Goal: Task Accomplishment & Management: Use online tool/utility

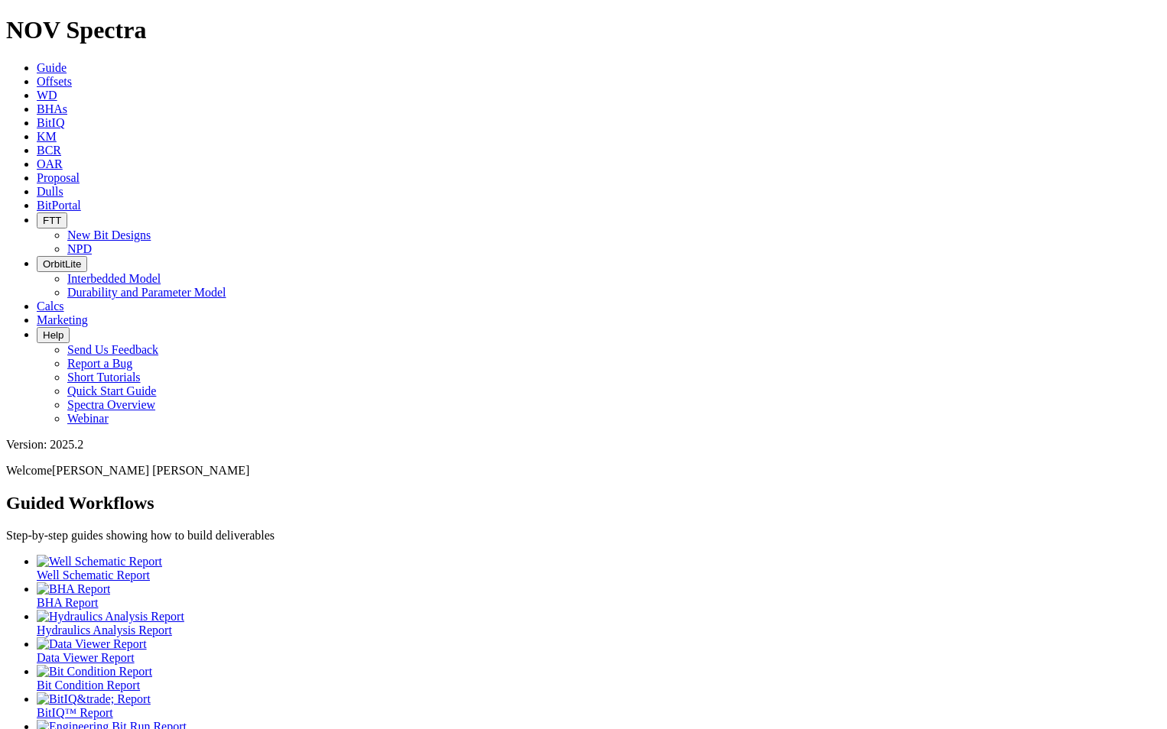
click at [72, 75] on span "Offsets" at bounding box center [54, 81] width 35 height 13
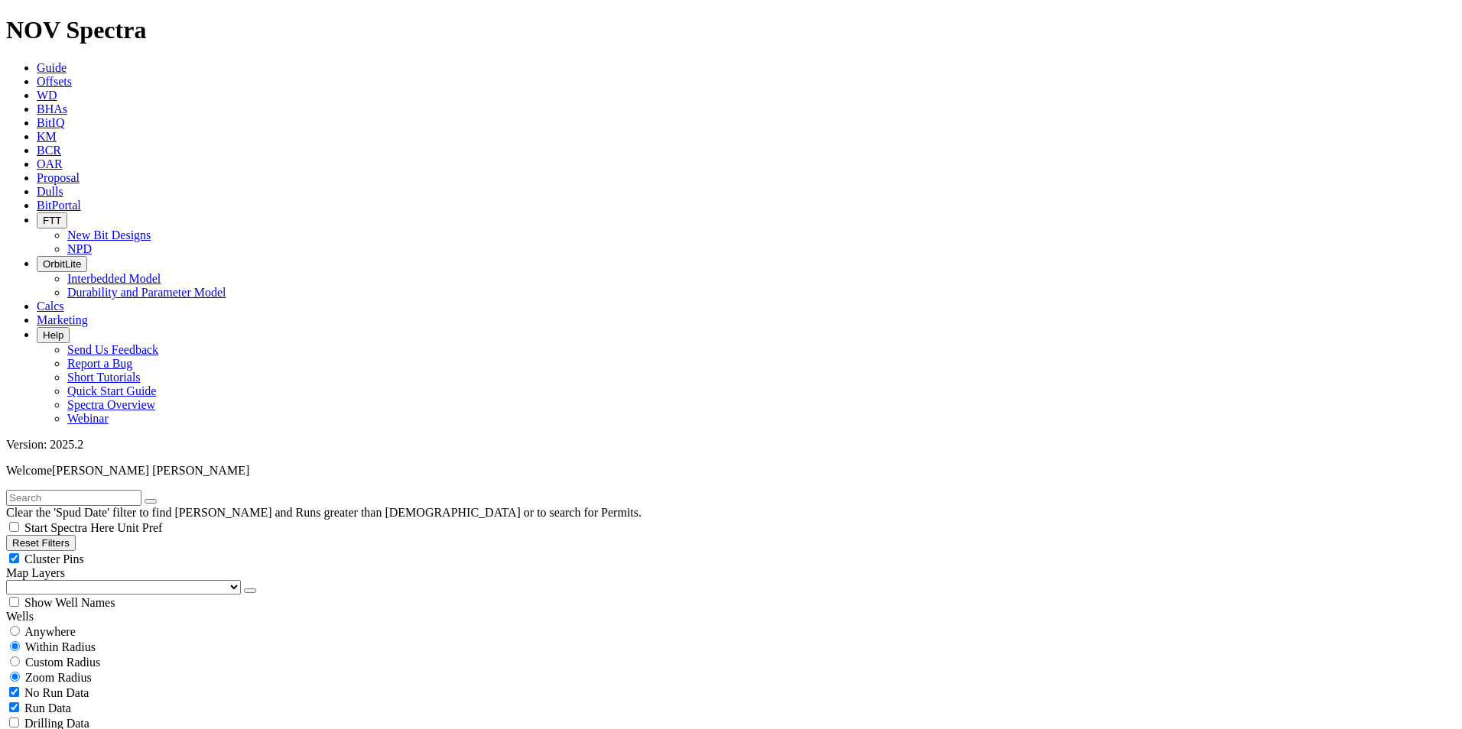
click at [50, 625] on span "Anywhere" at bounding box center [49, 631] width 51 height 13
radio input "true"
radio input "false"
click at [89, 490] on input "text" at bounding box center [73, 498] width 135 height 16
type input "A321434"
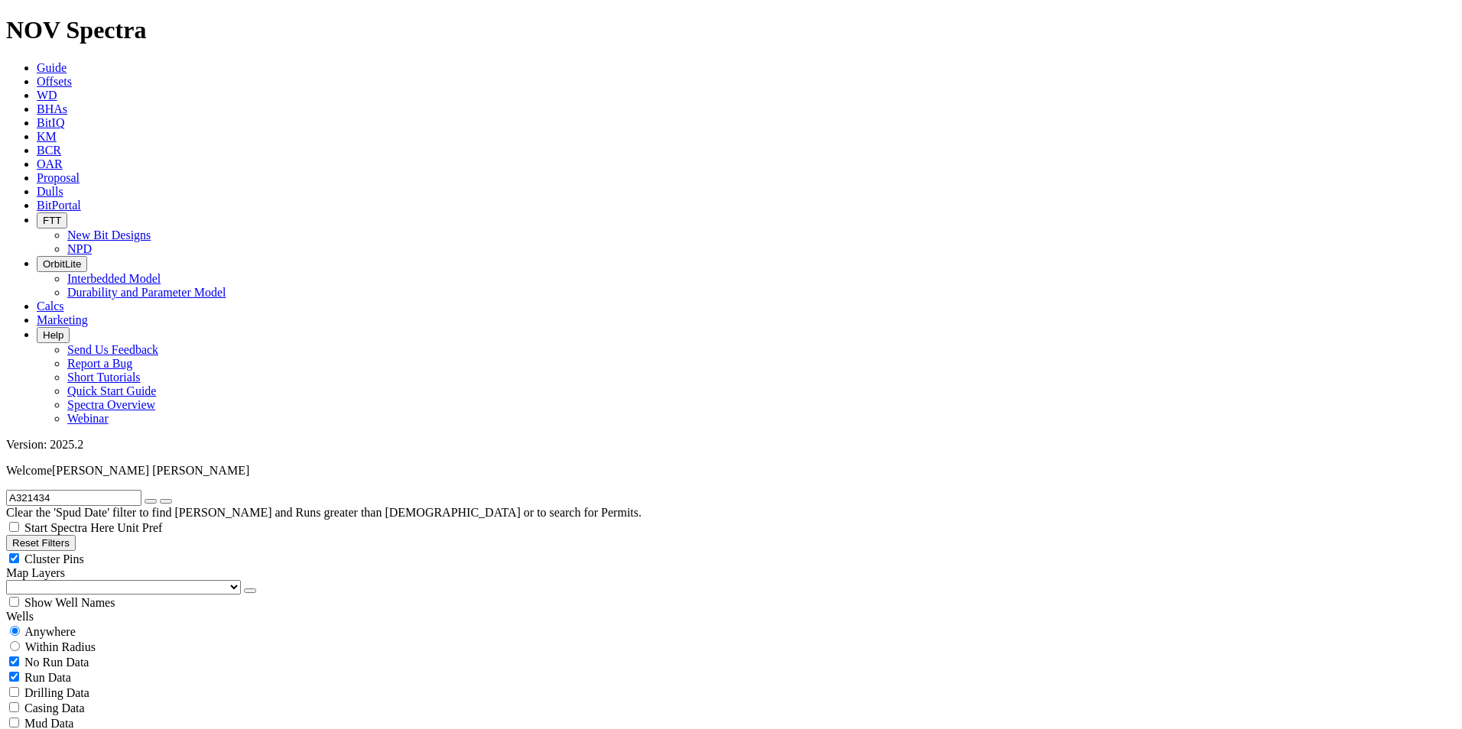
click at [20, 641] on input "radio" at bounding box center [15, 646] width 10 height 10
radio input "true"
radio input "false"
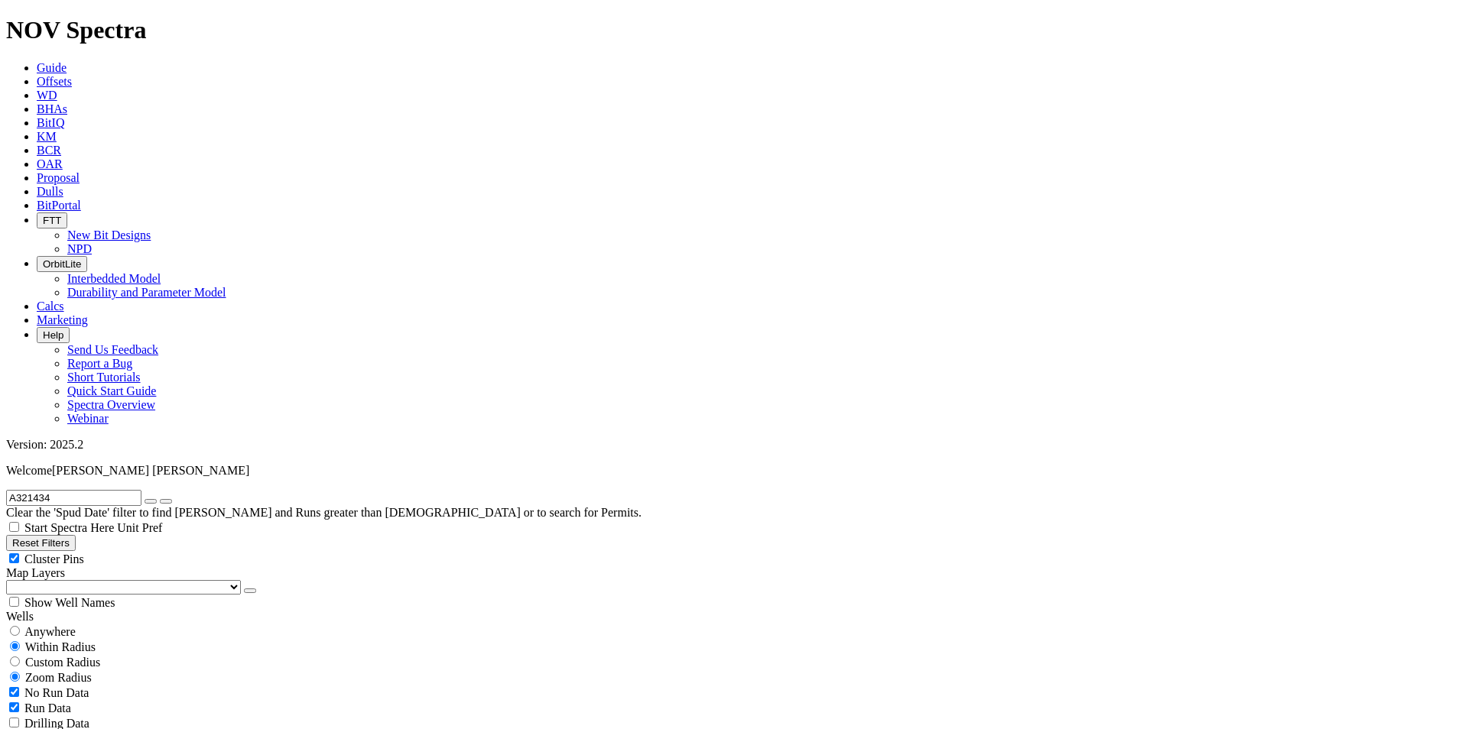
click at [80, 656] on span "Custom Radius" at bounding box center [62, 662] width 75 height 13
radio input "true"
radio input "false"
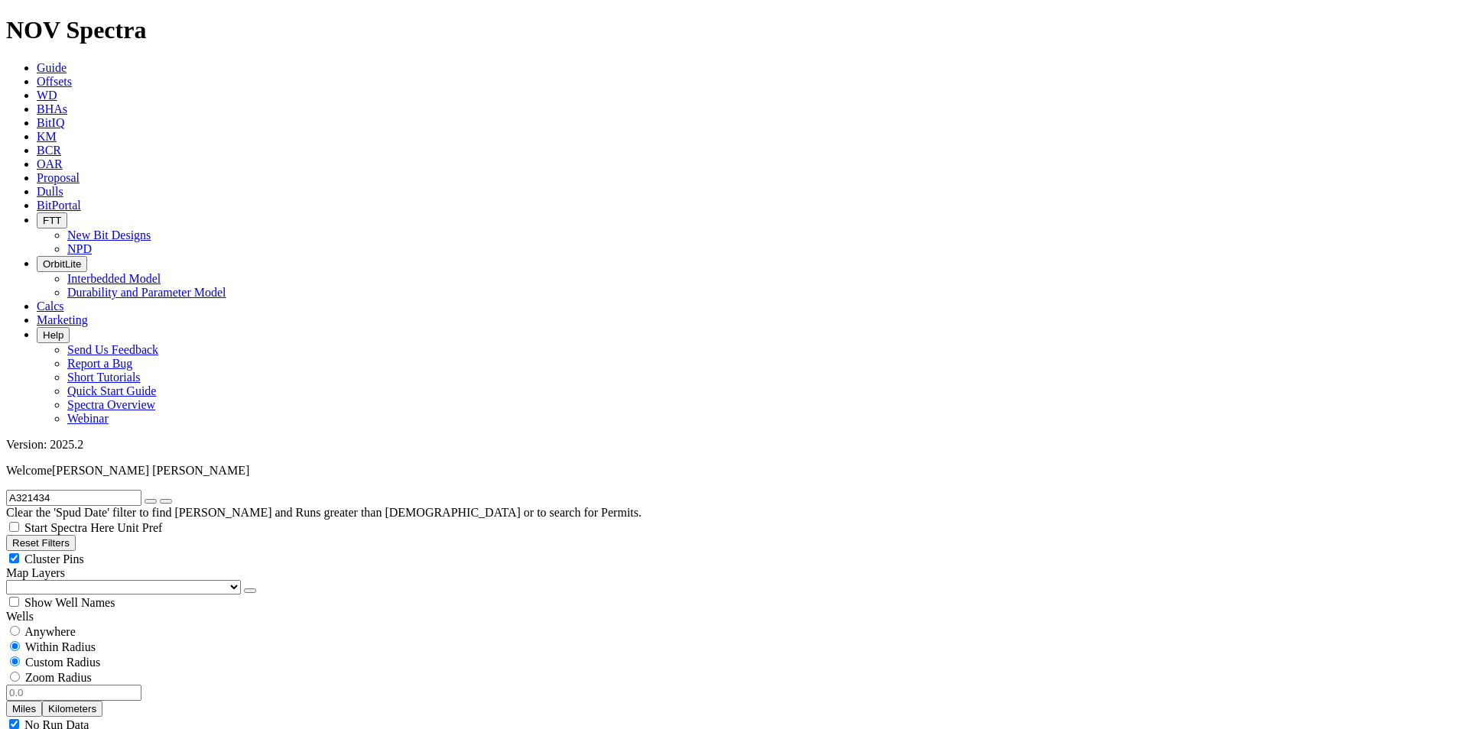
radio input "true"
click at [63, 656] on span "Custom Radius" at bounding box center [62, 662] width 75 height 13
radio input "true"
radio input "false"
click at [118, 685] on input "number" at bounding box center [73, 693] width 135 height 16
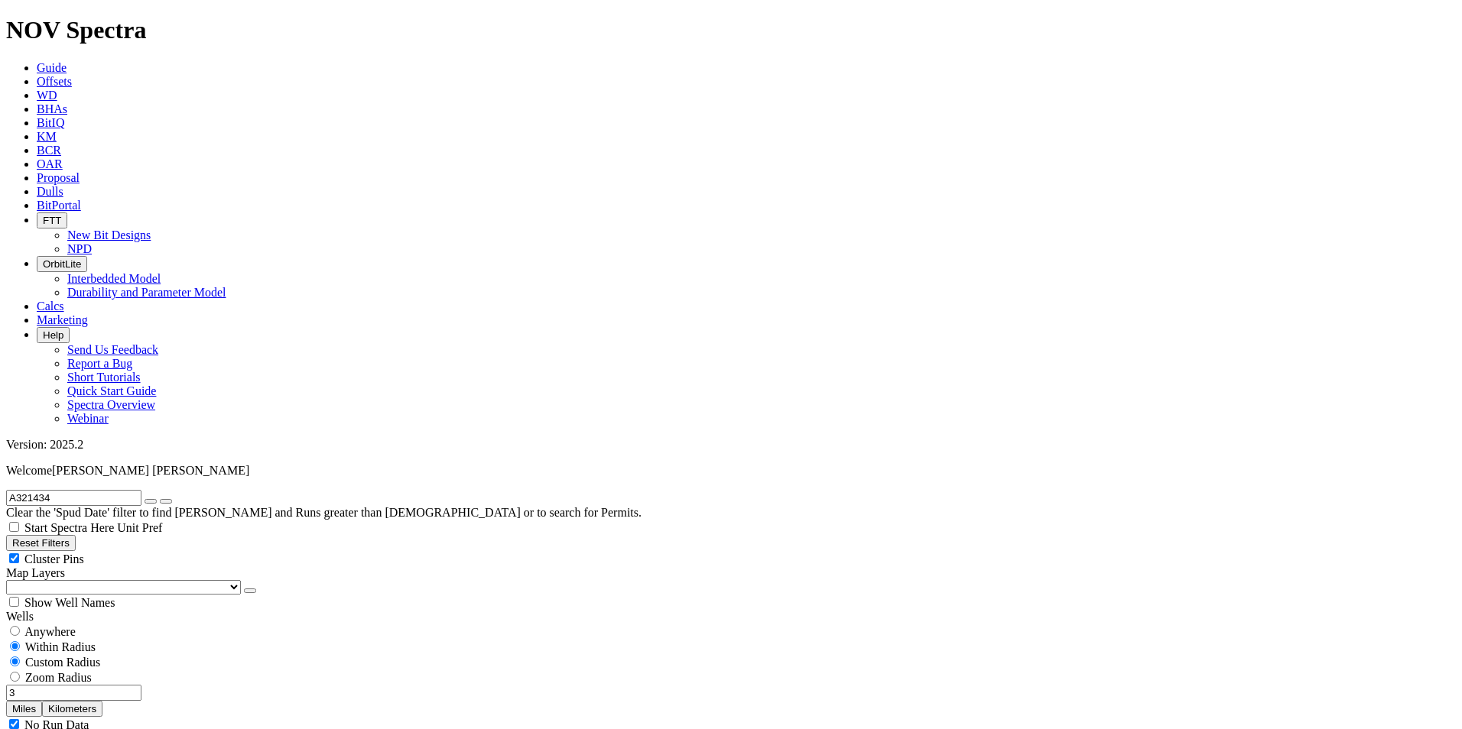
type input "3"
click at [42, 701] on button "Miles" at bounding box center [24, 709] width 36 height 16
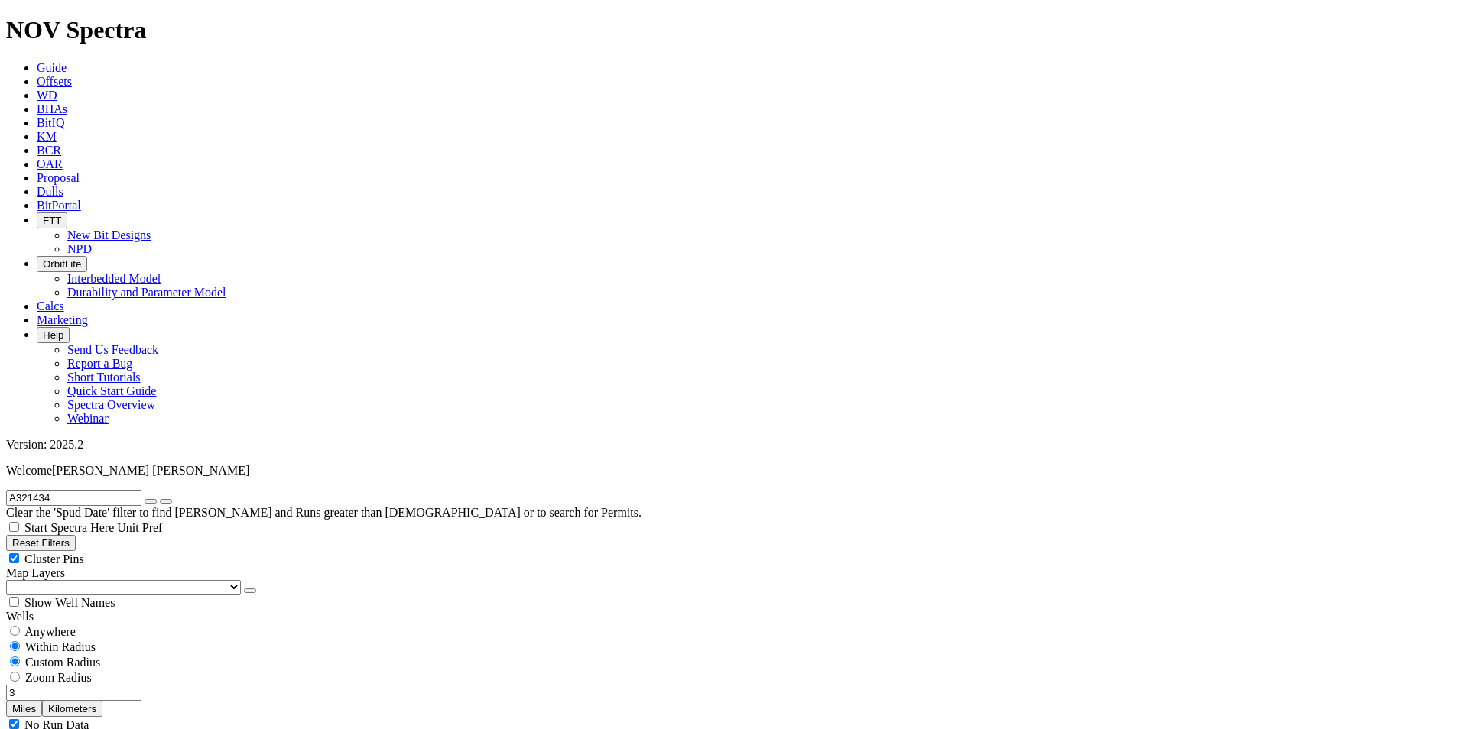
click at [151, 501] on icon "button" at bounding box center [151, 501] width 0 height 0
select select "7.875"
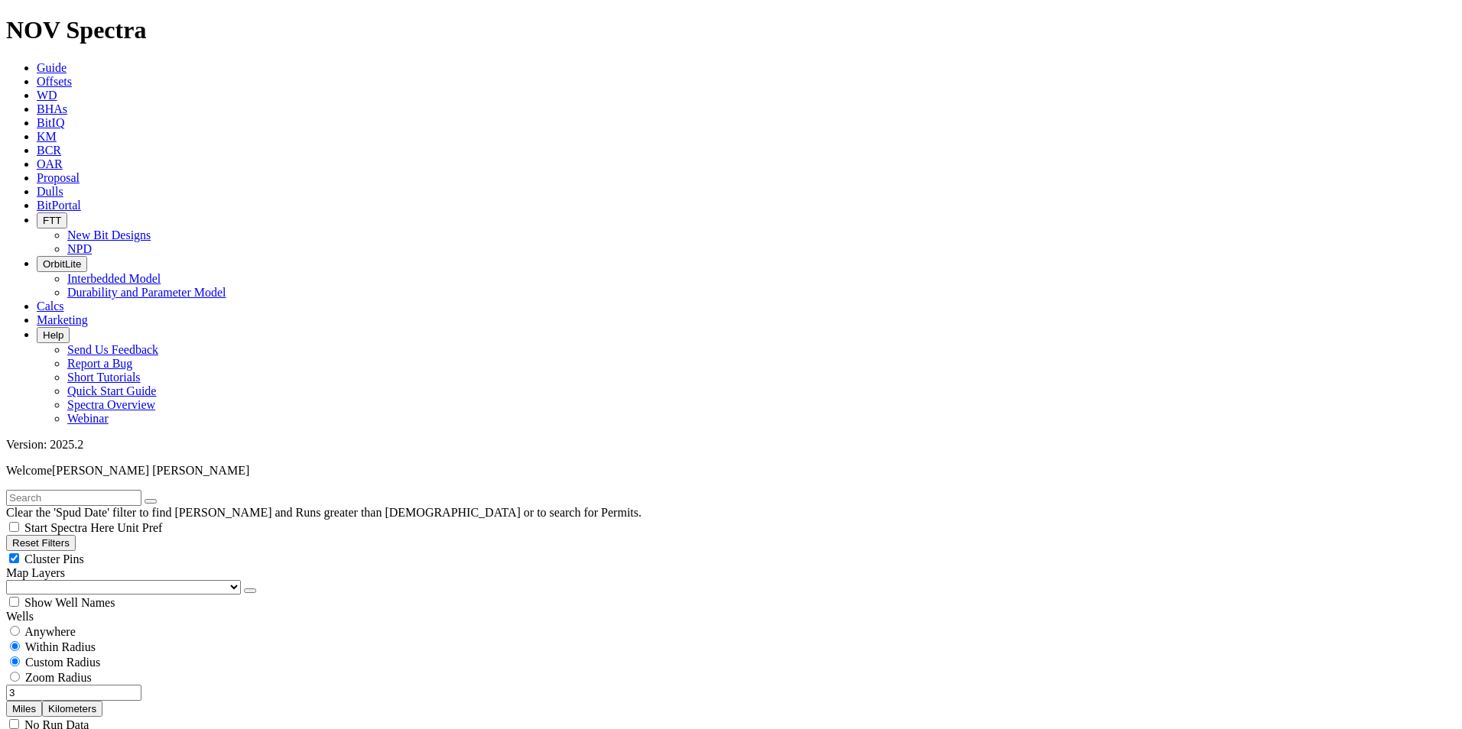
checkbox input "false"
select select "? number:7.875 ?"
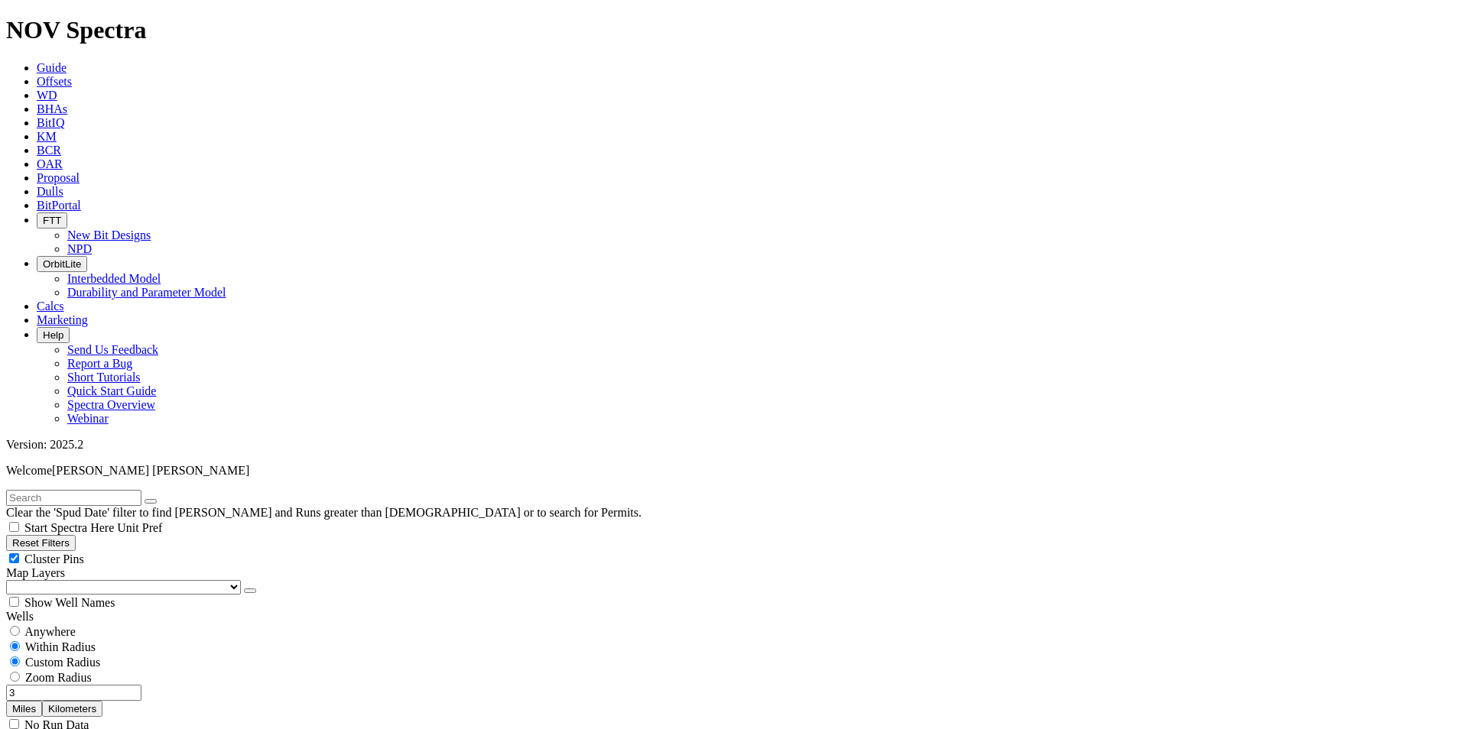
type input "8000"
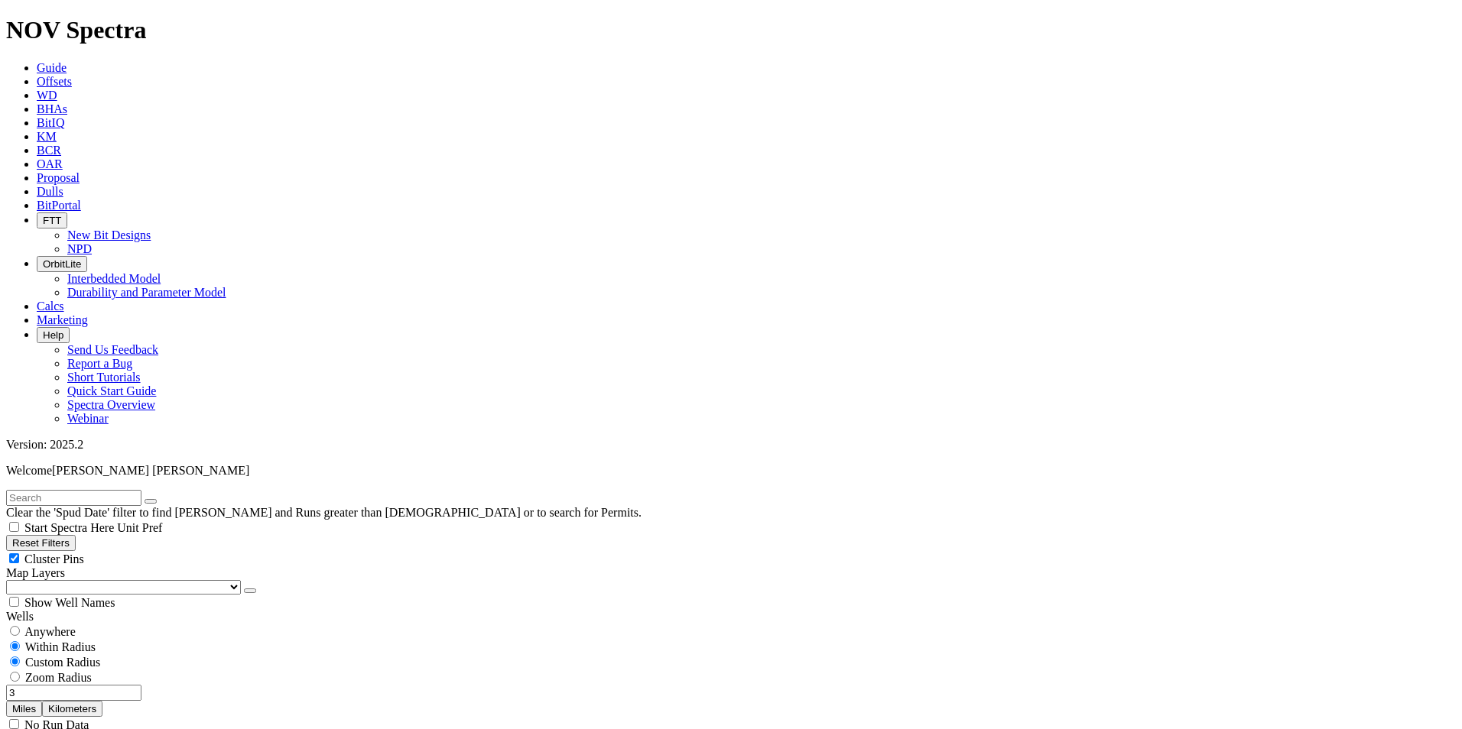
type input "7"
type input "10000"
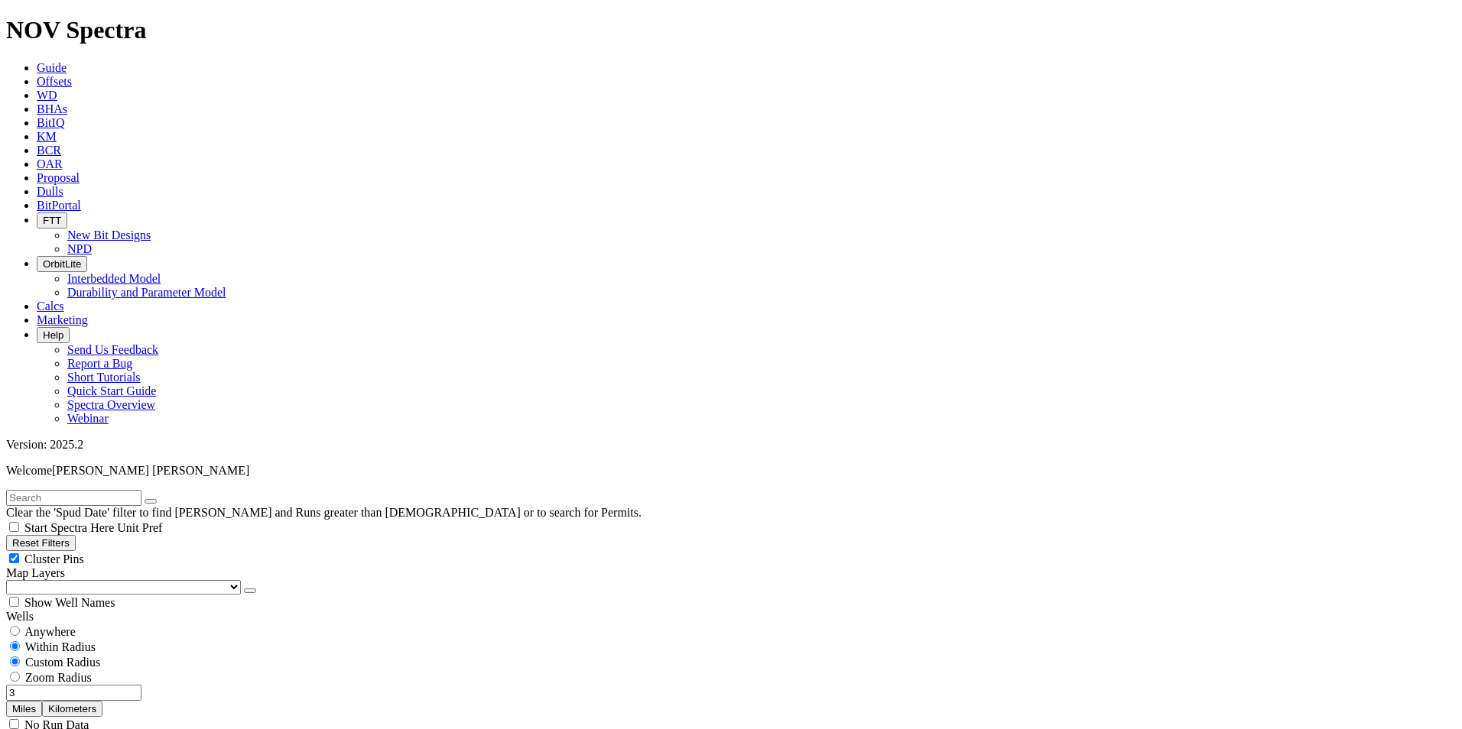
click at [122, 685] on input "3" at bounding box center [73, 693] width 135 height 16
type input "5"
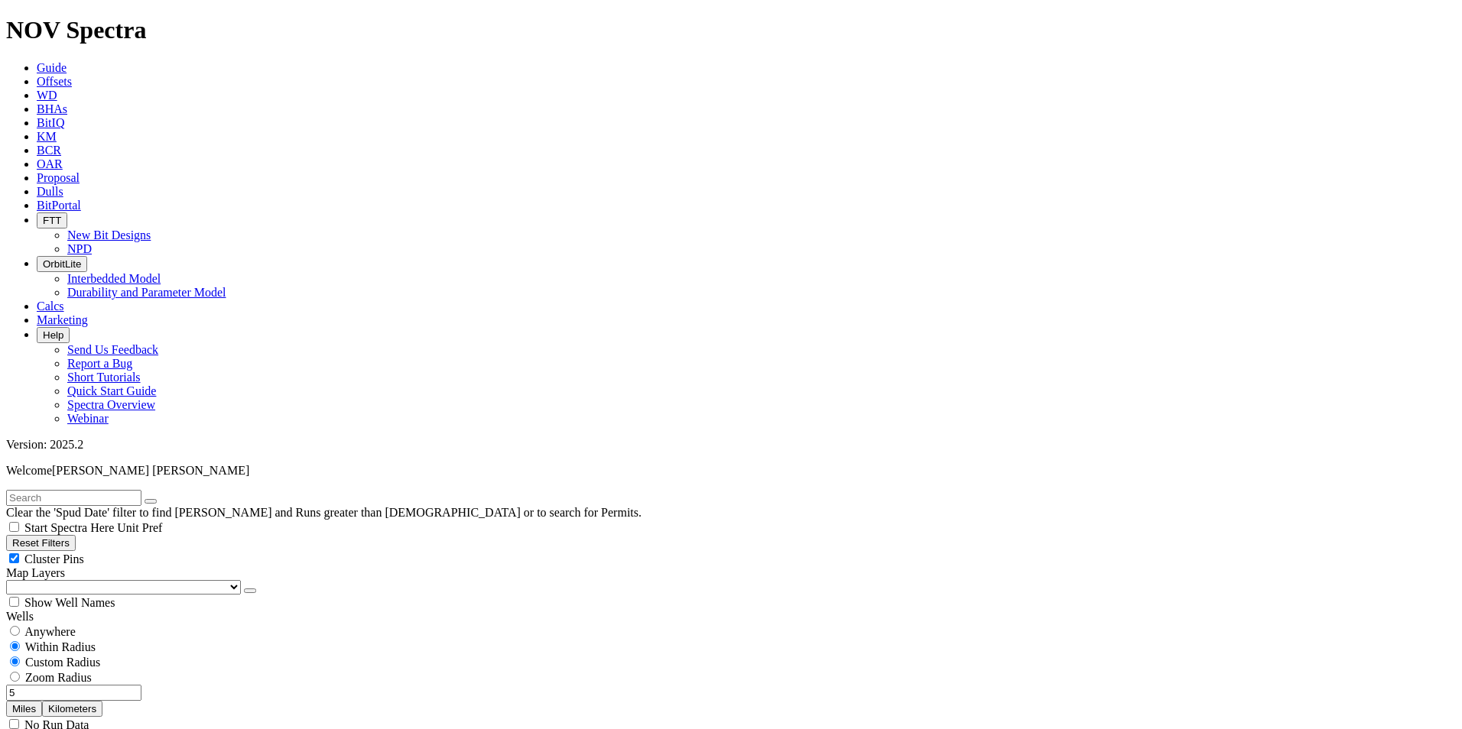
scroll to position [535, 0]
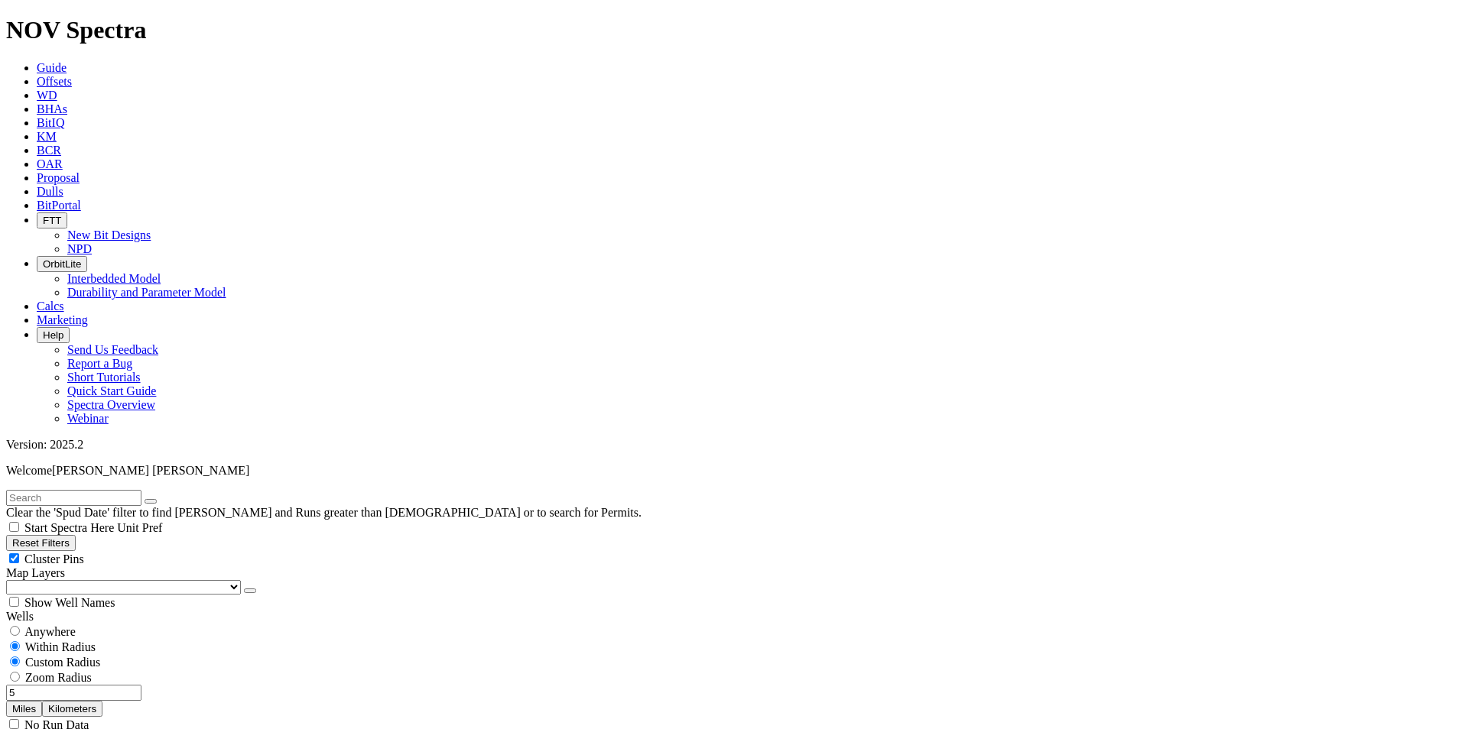
scroll to position [2140, 0]
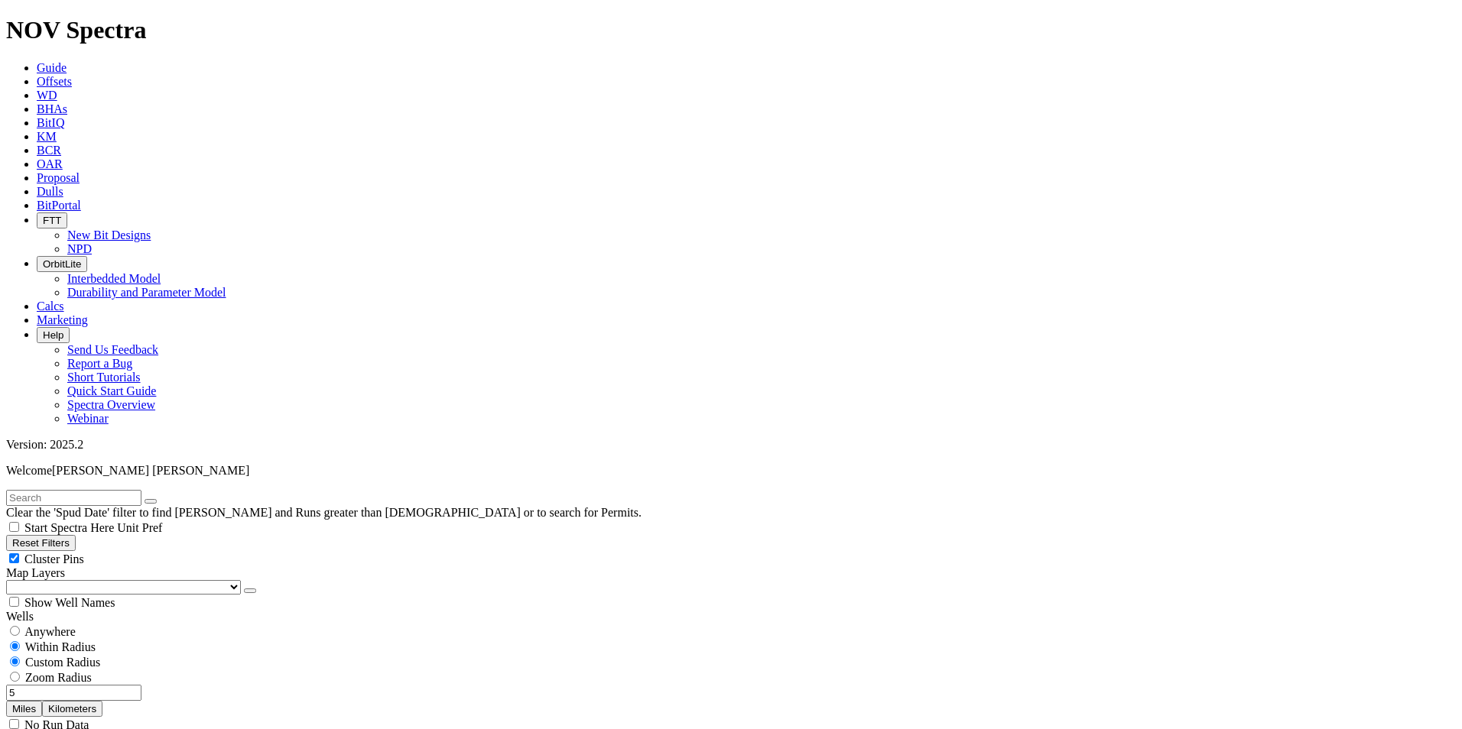
scroll to position [3516, 0]
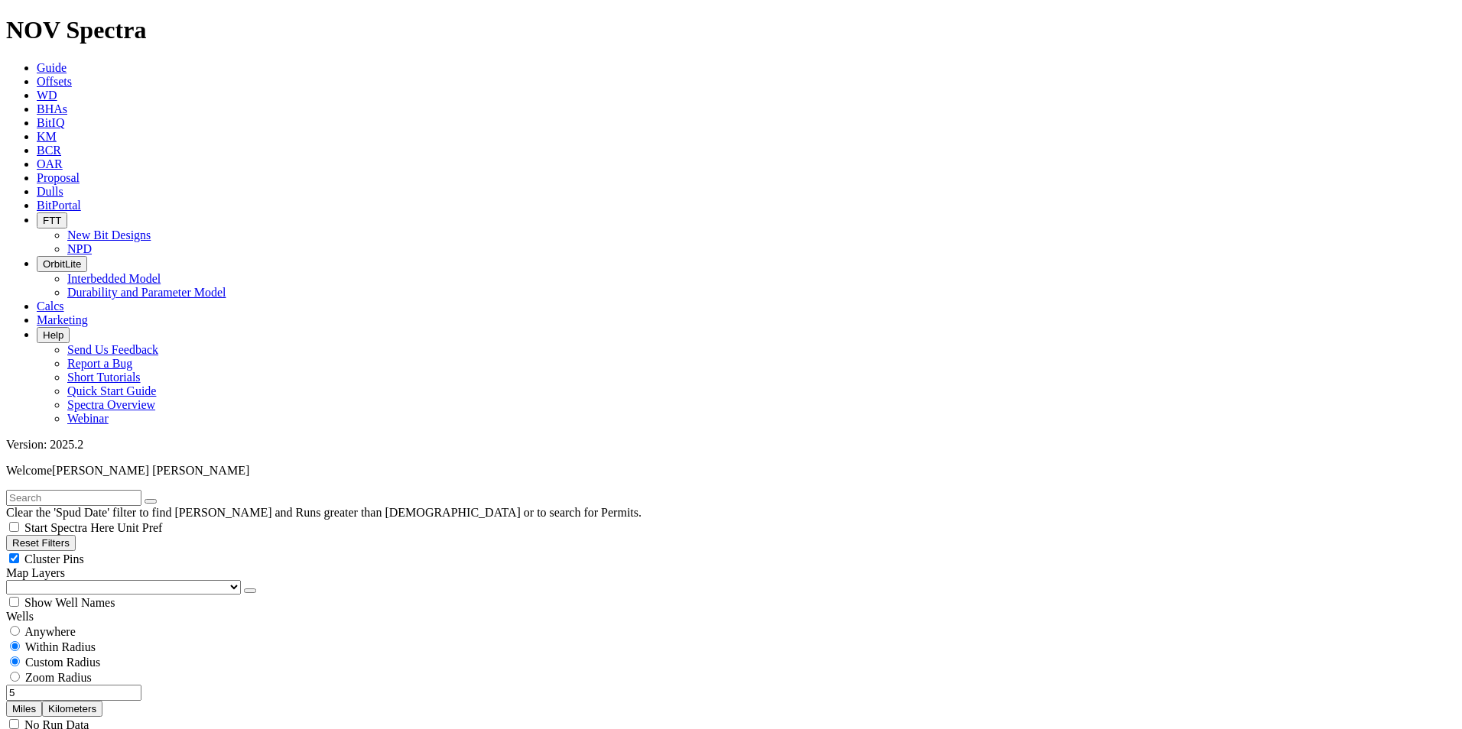
click at [126, 685] on input "5" at bounding box center [73, 693] width 135 height 16
type input "3"
type input "4"
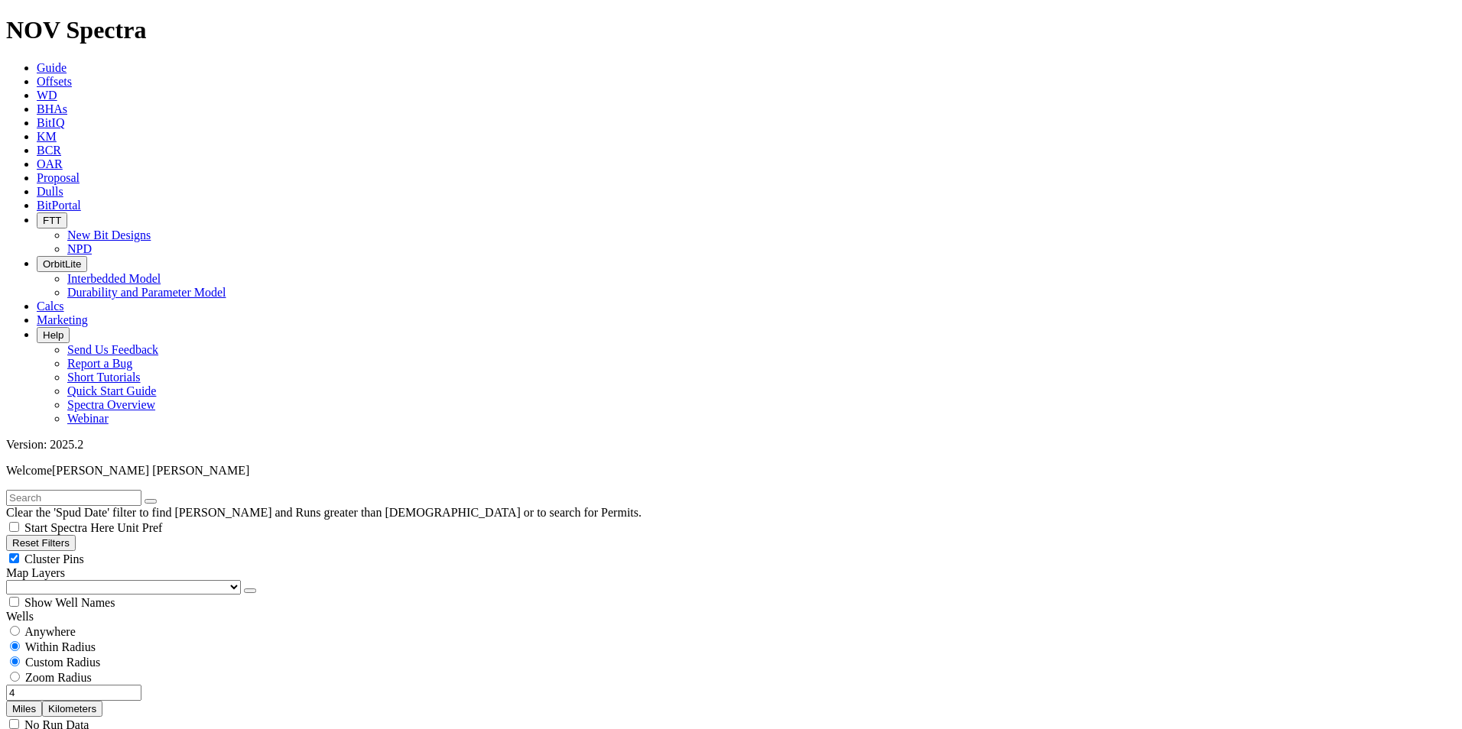
scroll to position [0, 0]
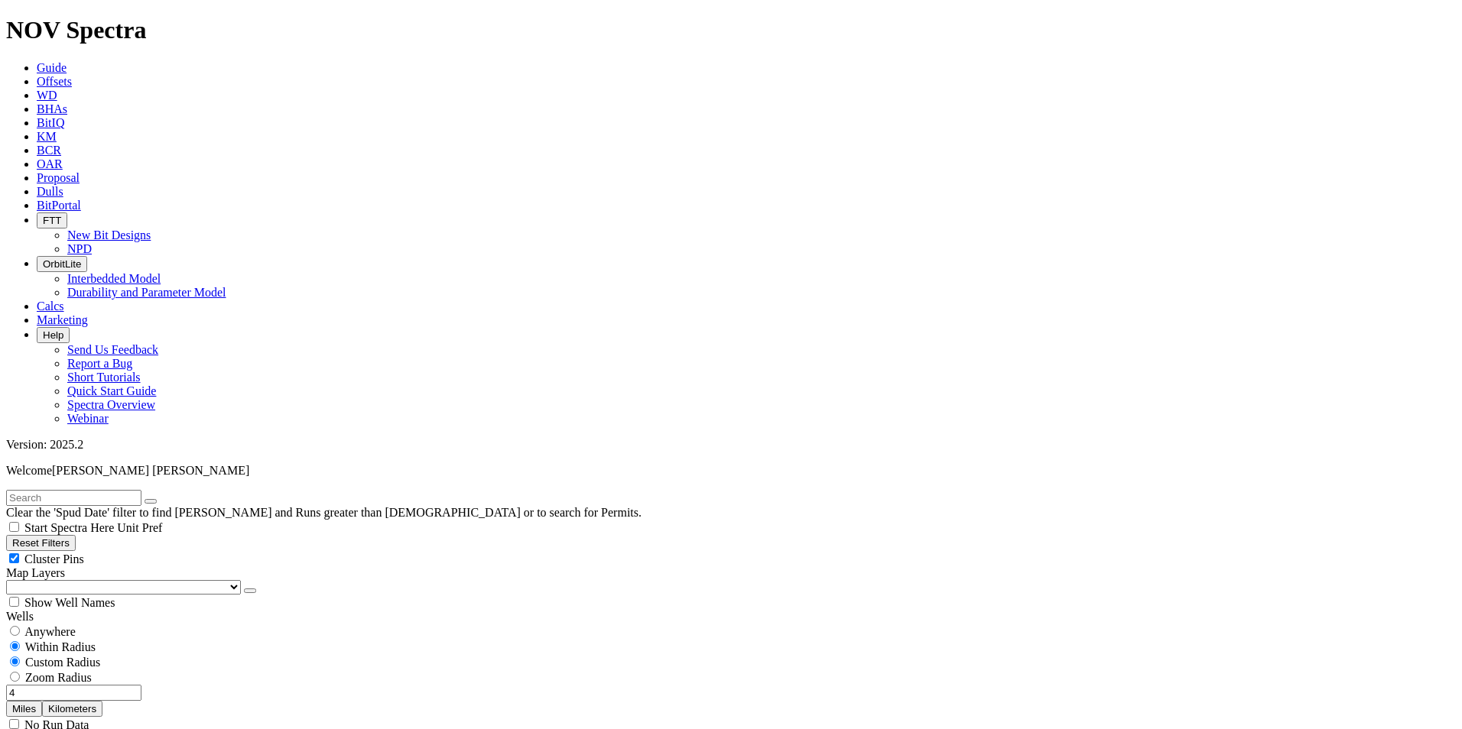
scroll to position [764, 0]
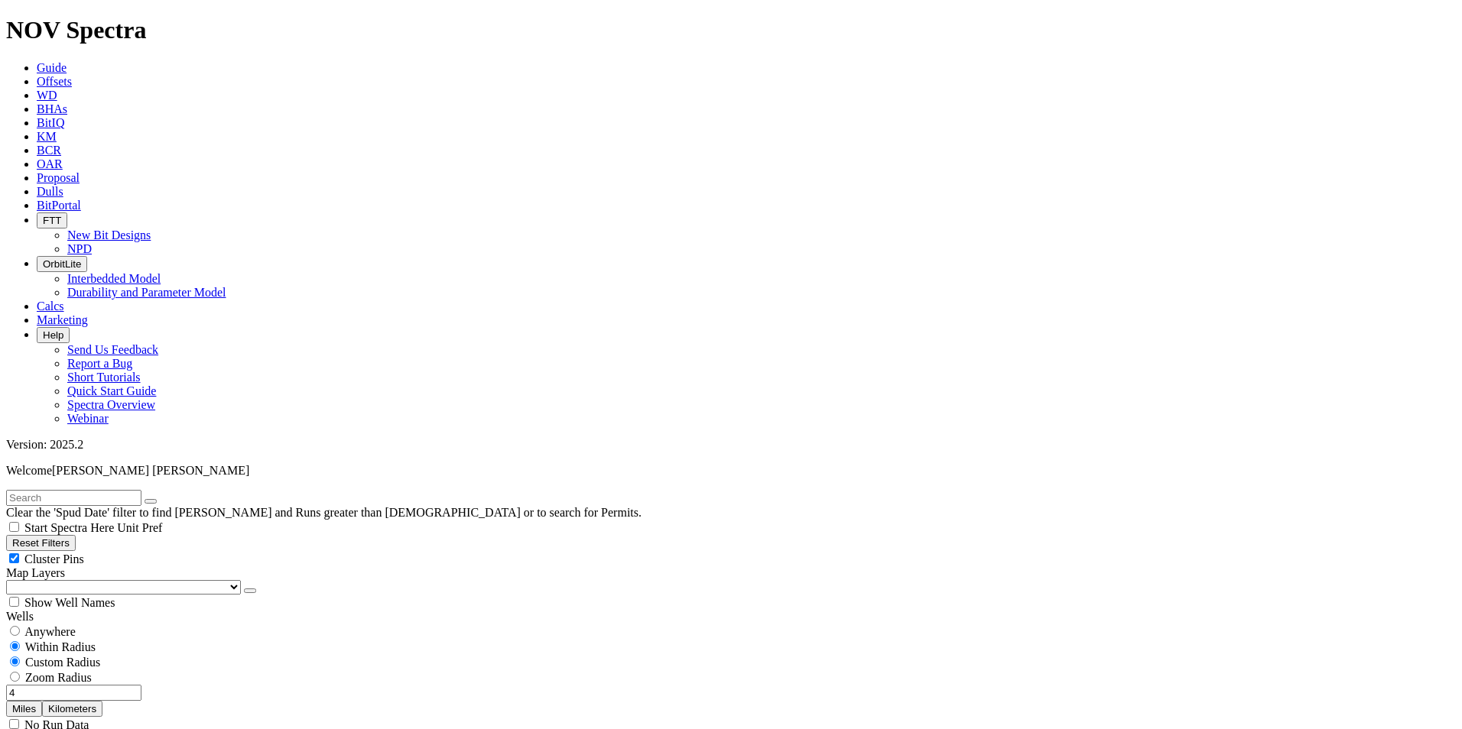
scroll to position [1540, 0]
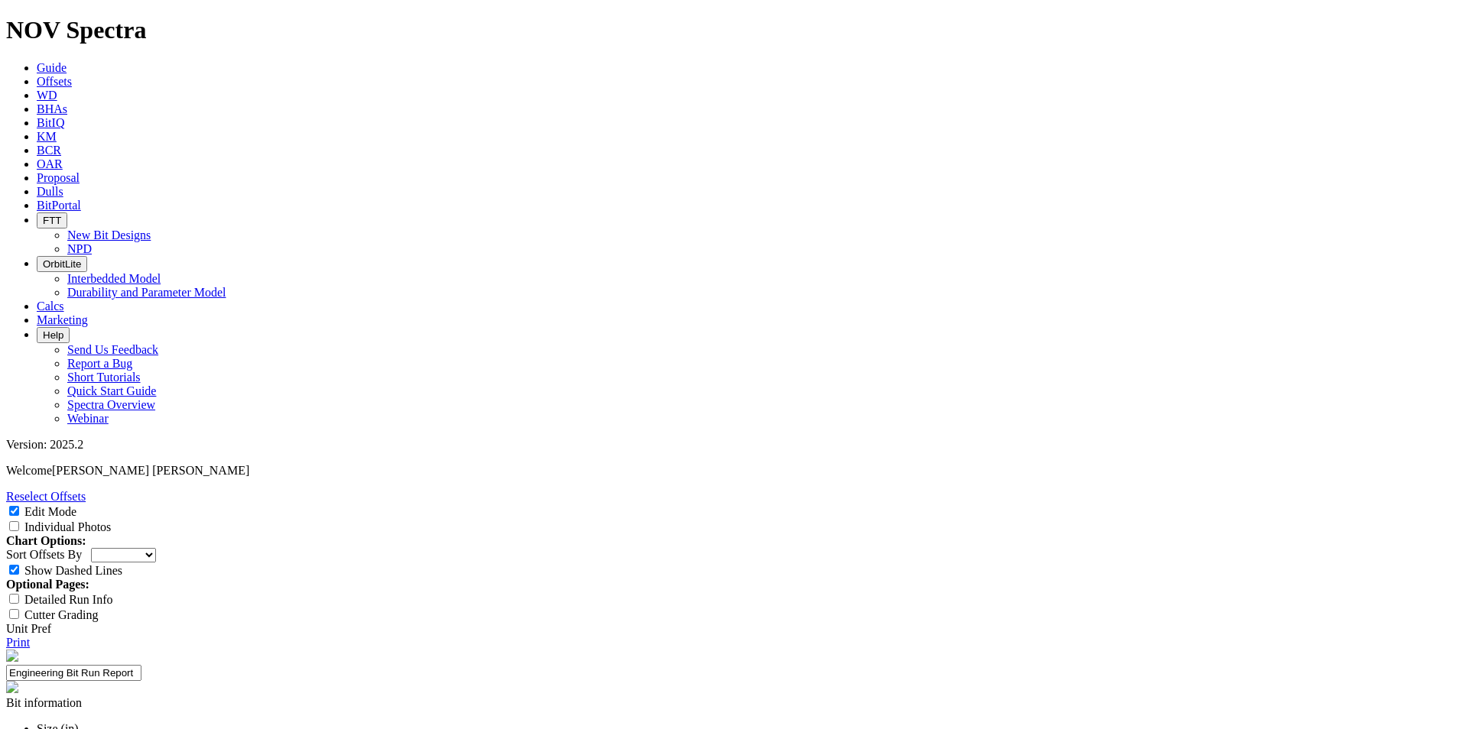
select select "Other"
click at [156, 548] on select "Depth In Interval ROP Spud Date" at bounding box center [123, 555] width 65 height 15
select select "string:RunROP"
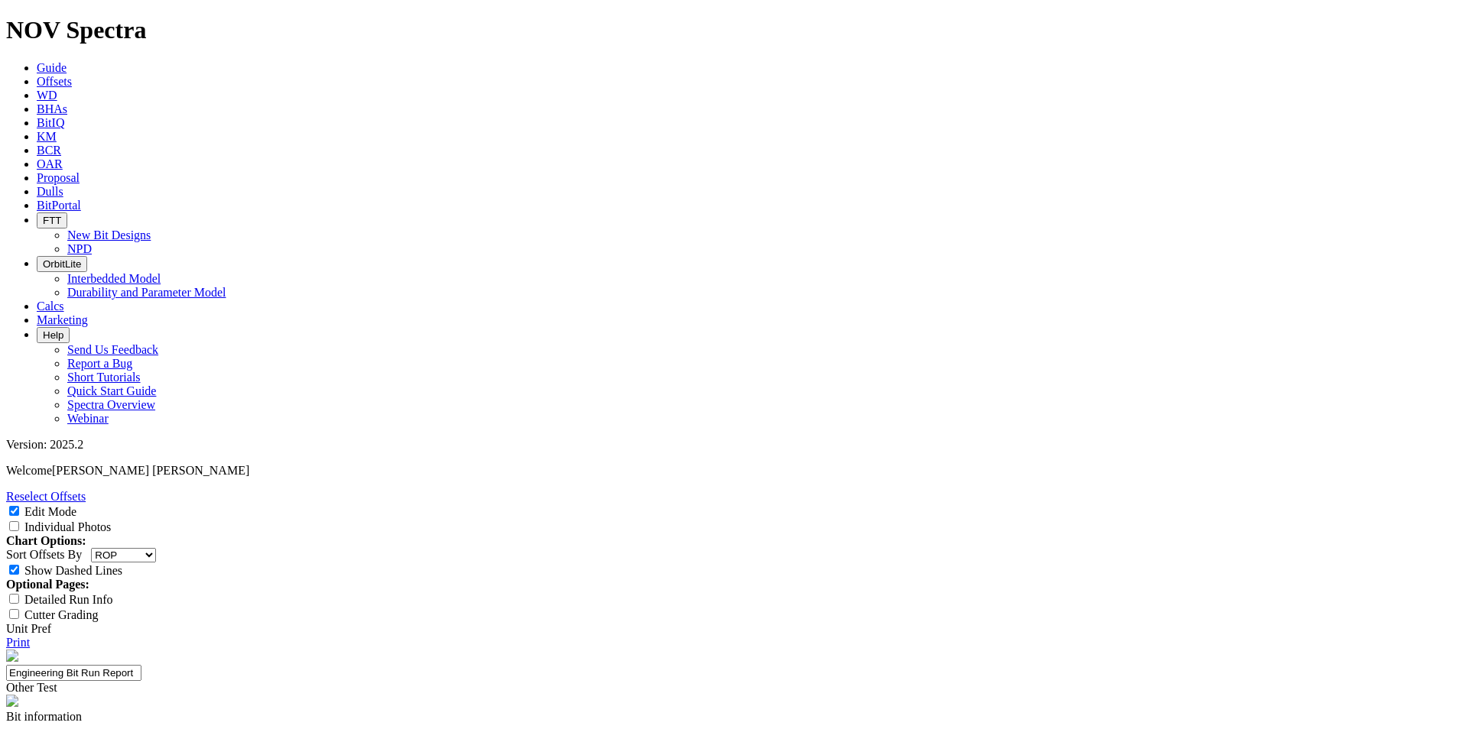
click at [156, 548] on select "Depth In Interval ROP Spud Date" at bounding box center [123, 555] width 65 height 15
click at [19, 521] on input "Individual Photos" at bounding box center [14, 526] width 10 height 10
checkbox input "true"
